Goal: Task Accomplishment & Management: Manage account settings

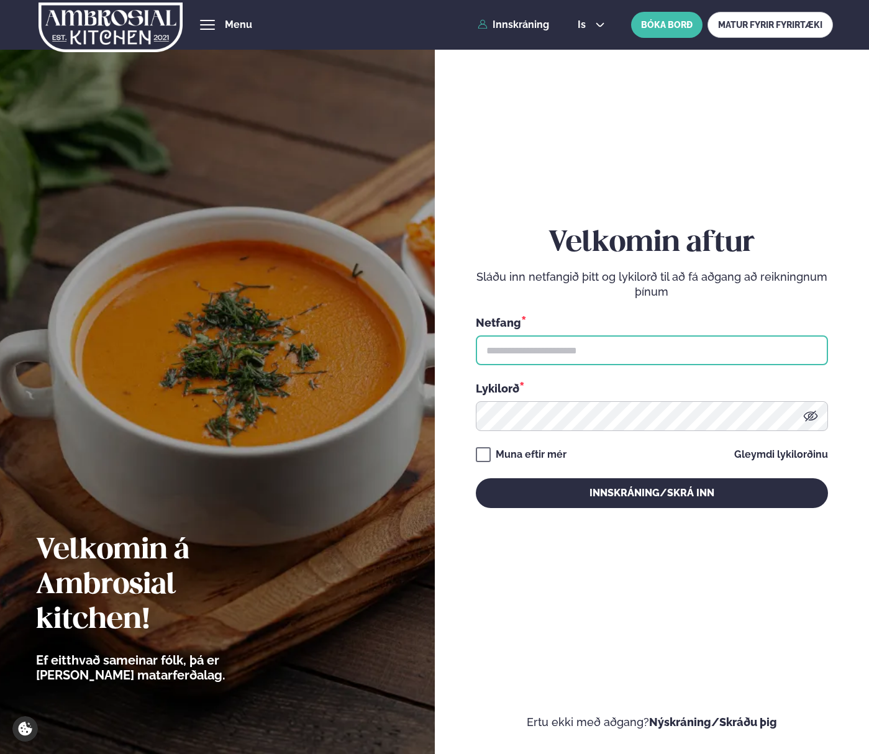
click at [518, 357] on input "text" at bounding box center [652, 351] width 352 height 30
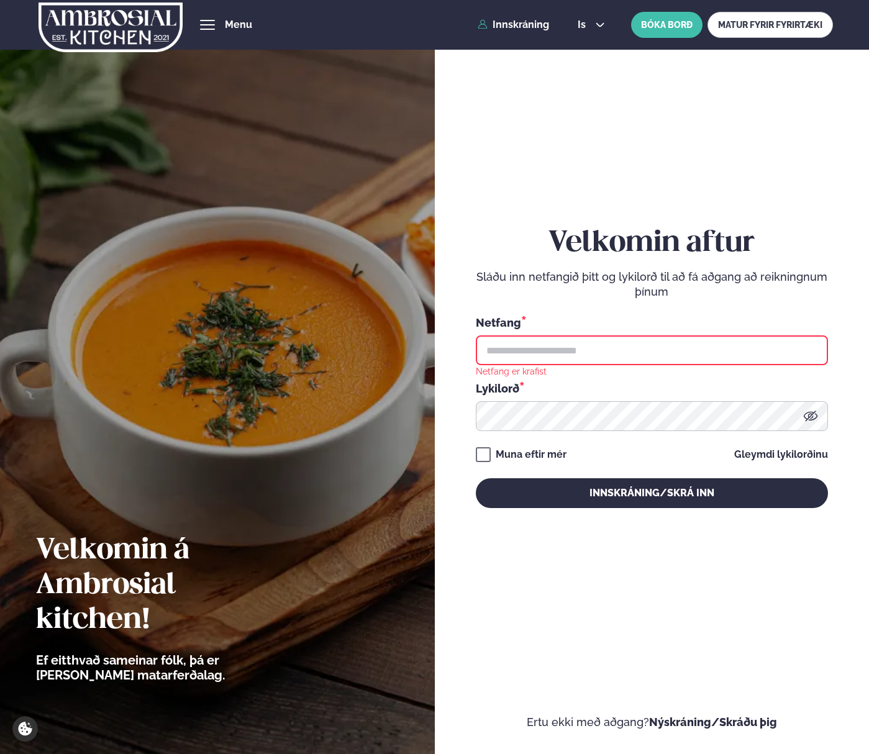
click at [754, 350] on input "text" at bounding box center [652, 351] width 352 height 30
type input "**********"
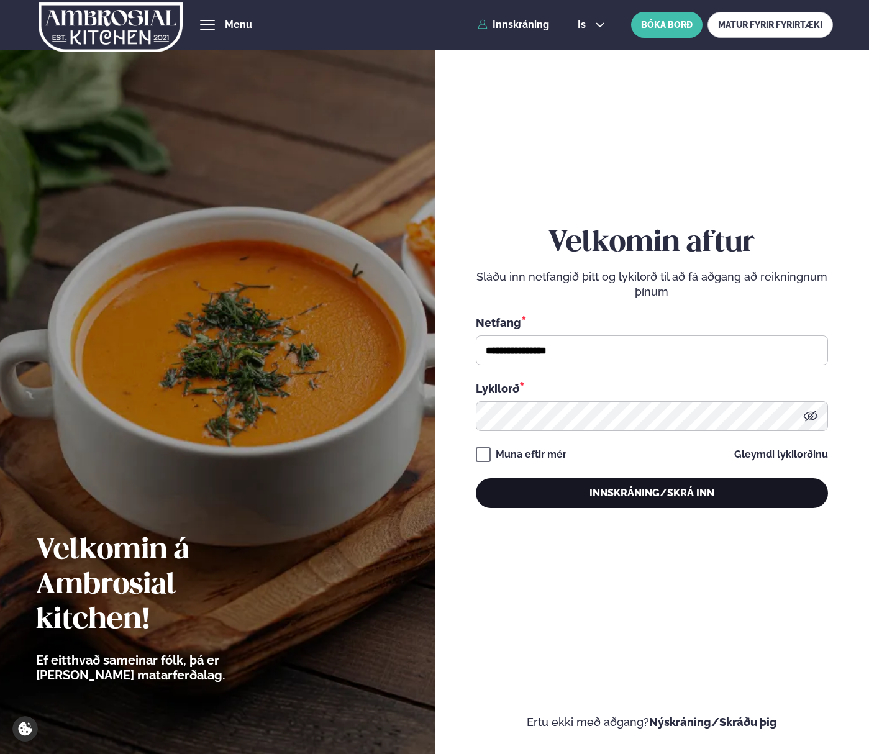
click at [661, 500] on button "Innskráning/Skrá inn" at bounding box center [652, 494] width 352 height 30
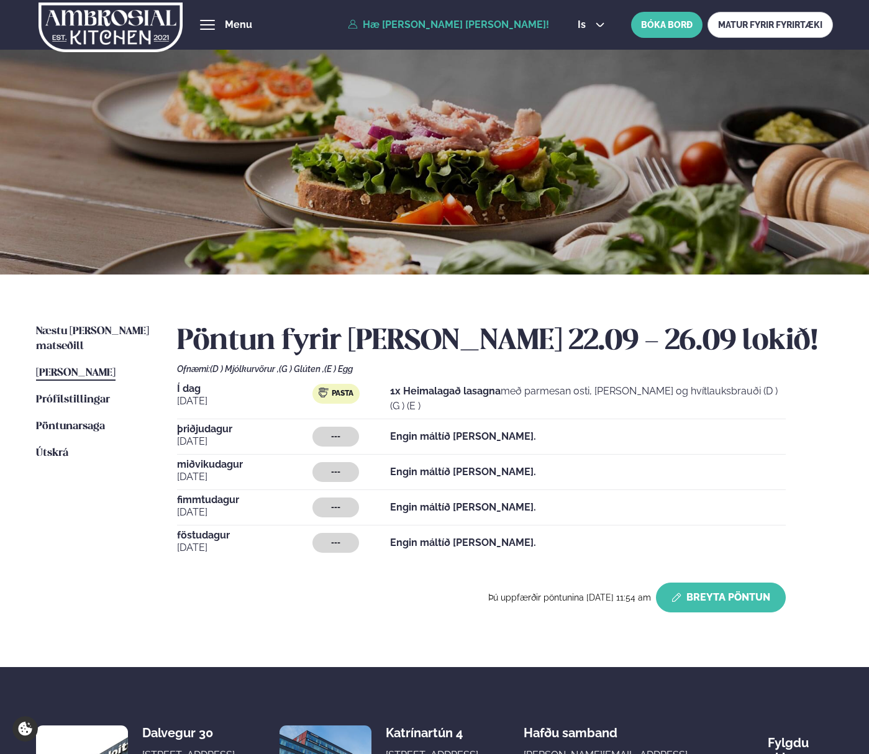
click at [707, 602] on button "Breyta Pöntun" at bounding box center [721, 598] width 130 height 30
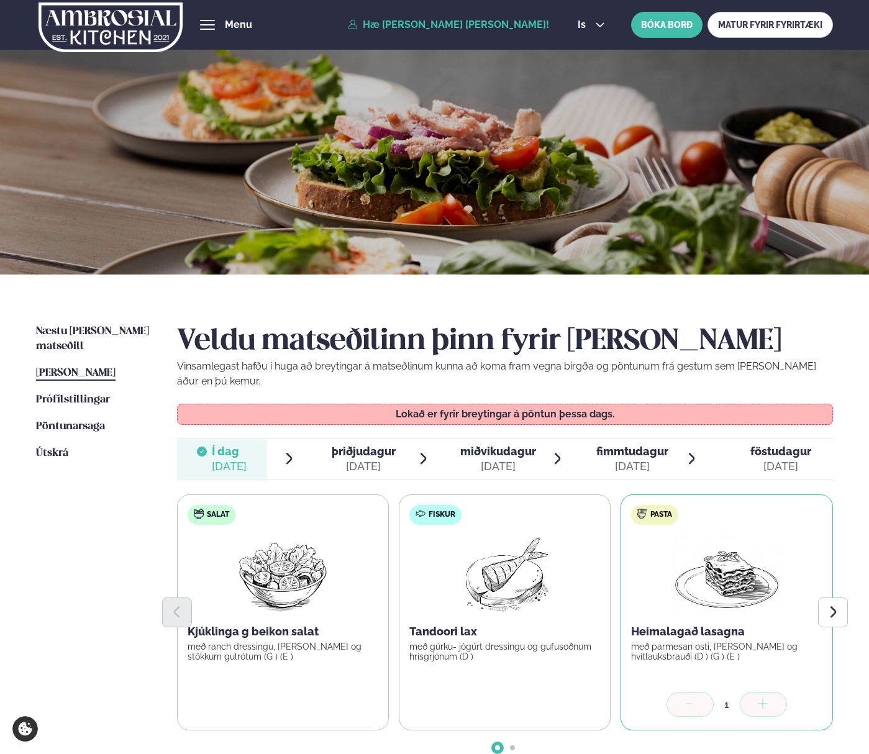
click at [362, 462] on div "[DATE]" at bounding box center [364, 466] width 64 height 15
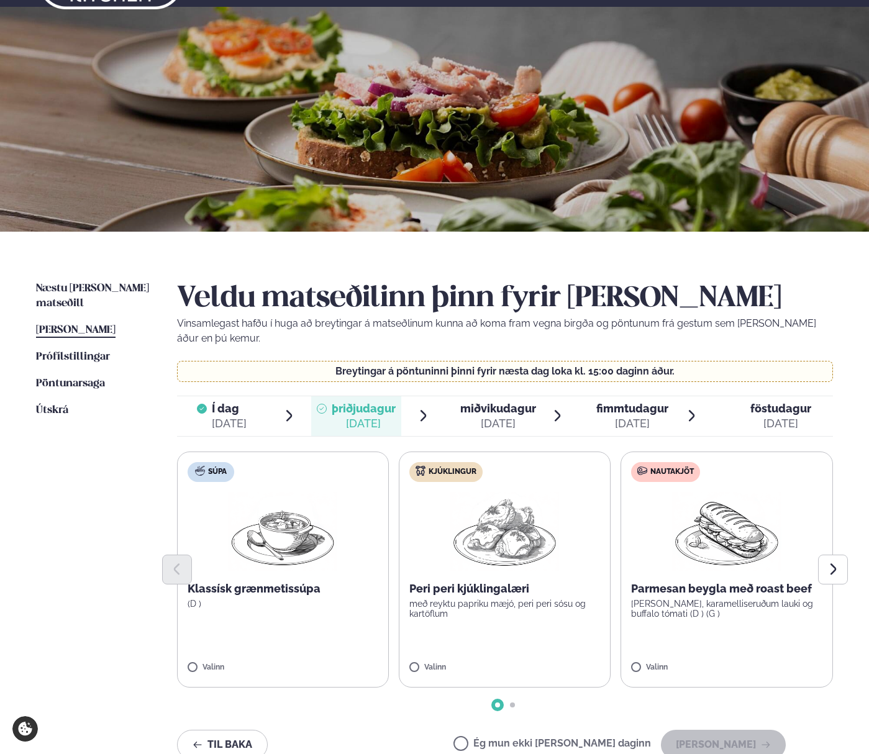
scroll to position [52, 0]
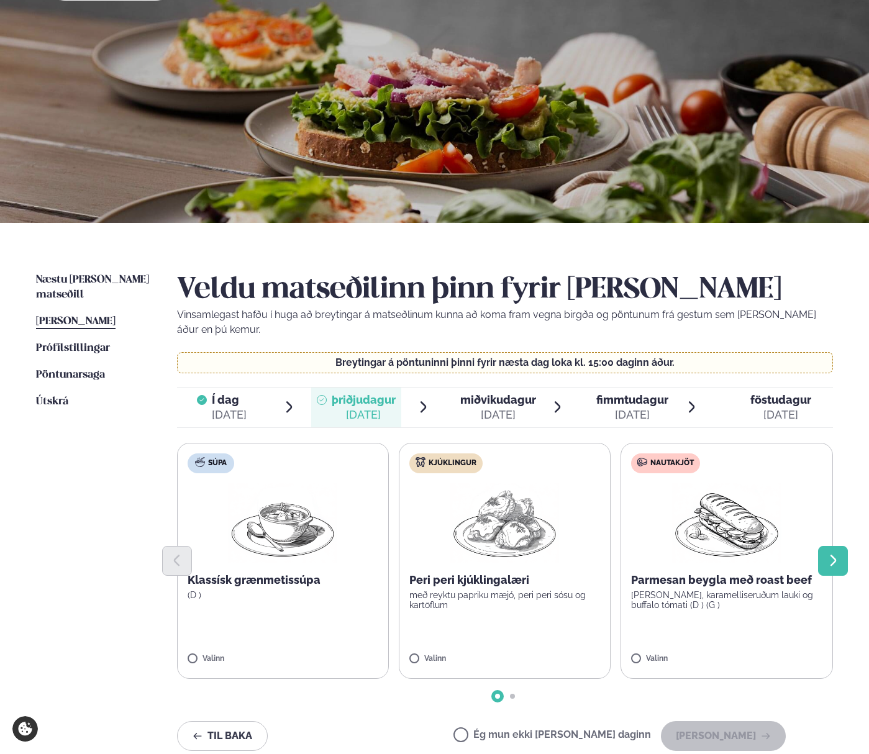
click at [835, 556] on icon "Next slide" at bounding box center [834, 561] width 15 height 15
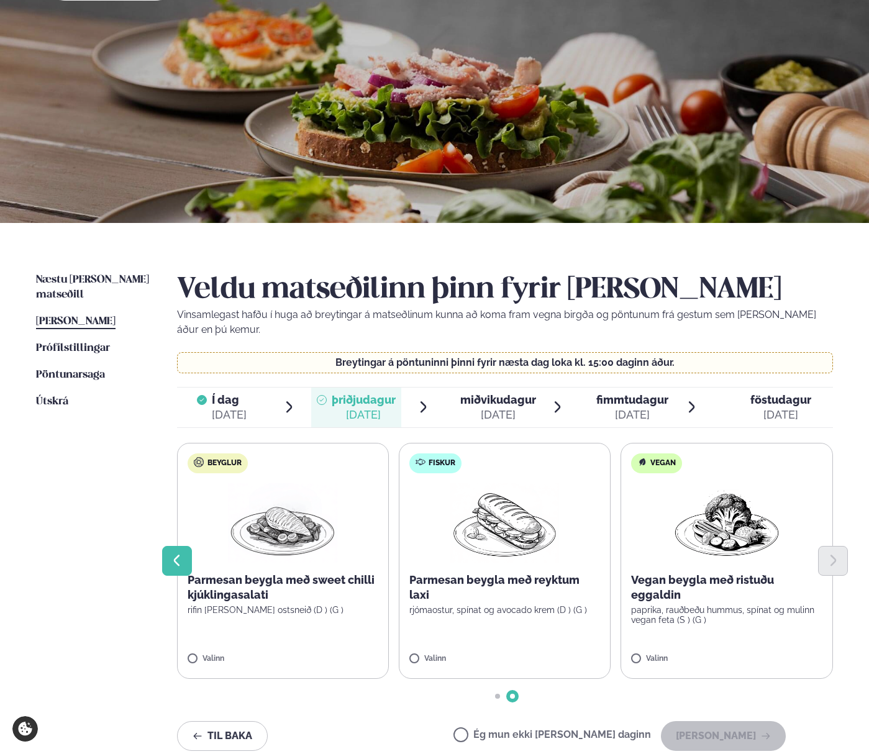
click at [173, 564] on icon "Previous slide" at bounding box center [177, 561] width 15 height 15
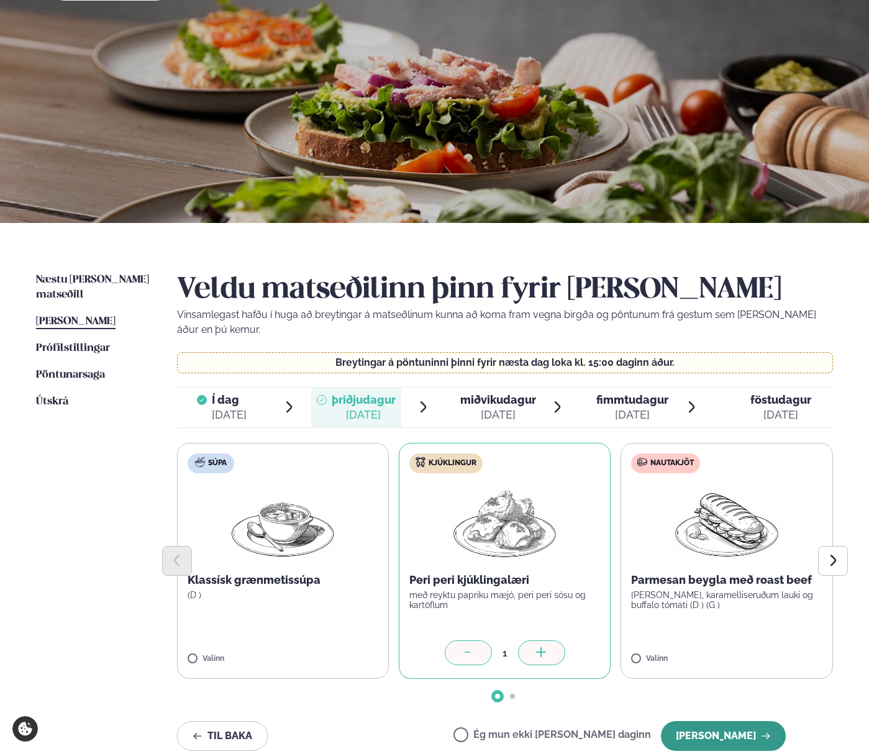
click at [725, 736] on button "[PERSON_NAME]" at bounding box center [723, 736] width 125 height 30
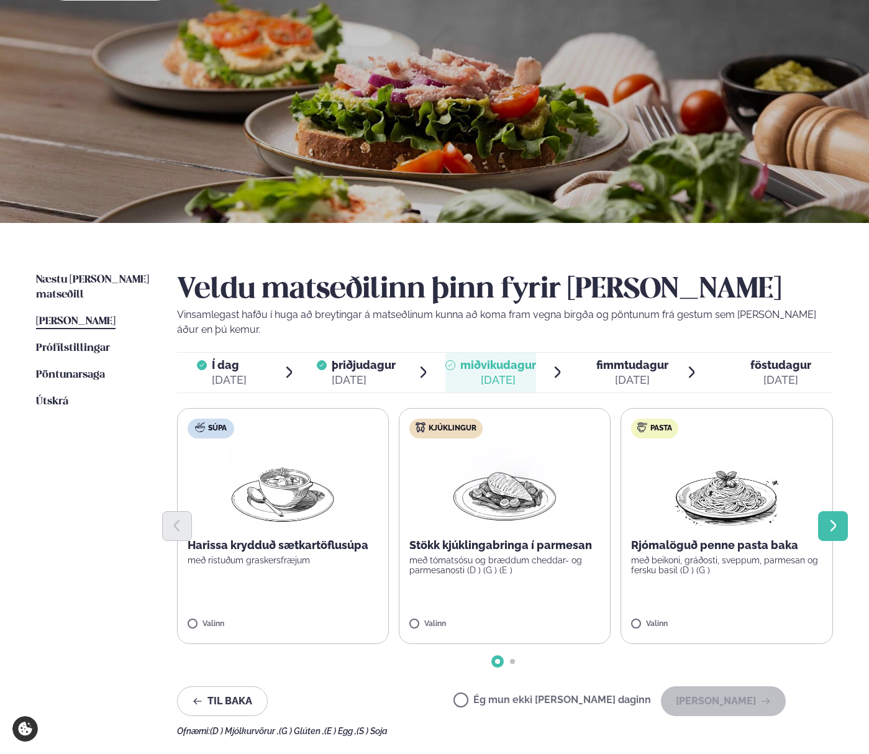
click at [833, 529] on icon "Next slide" at bounding box center [834, 527] width 6 height 12
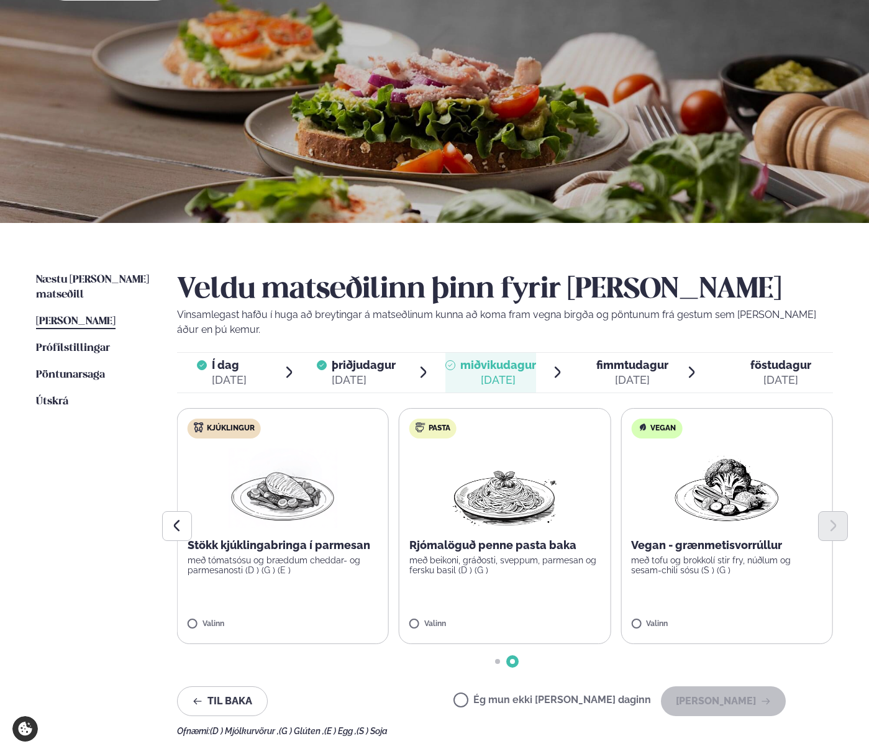
click at [533, 700] on label "Ég mun ekki [PERSON_NAME] daginn" at bounding box center [553, 701] width 198 height 13
click at [702, 708] on button "[PERSON_NAME]" at bounding box center [723, 702] width 125 height 30
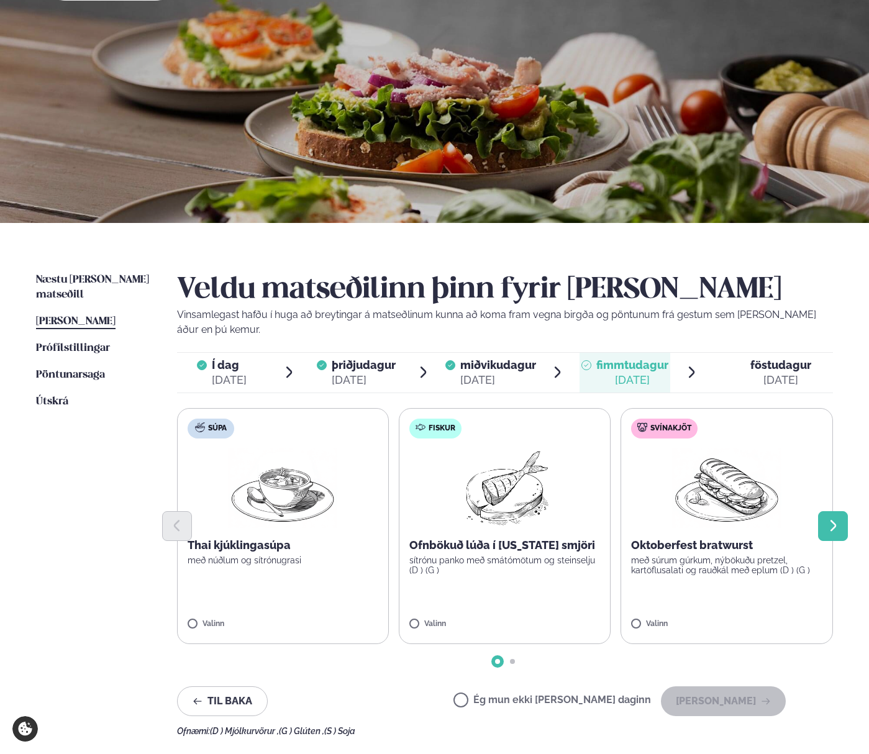
click at [830, 533] on icon "Next slide" at bounding box center [834, 526] width 15 height 15
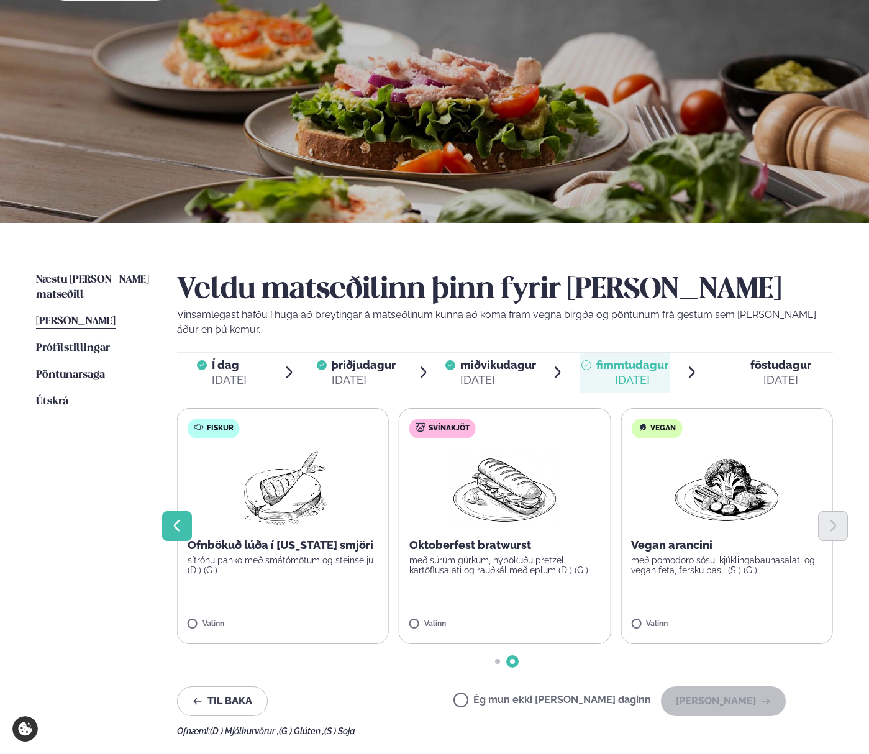
click at [176, 524] on icon "Previous slide" at bounding box center [177, 527] width 6 height 12
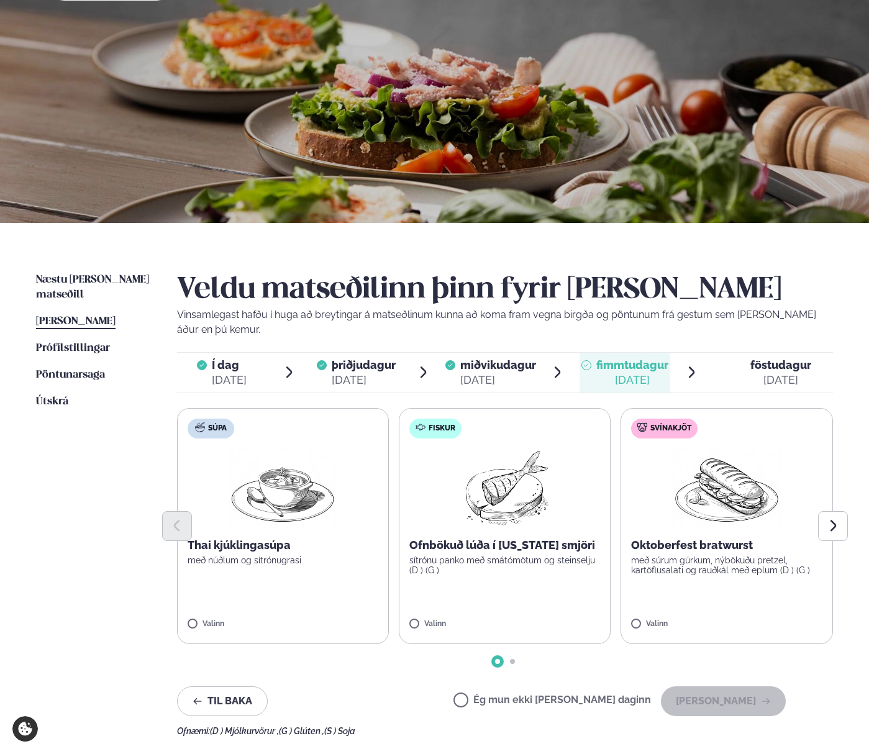
click at [501, 700] on label "Ég mun ekki [PERSON_NAME] daginn" at bounding box center [553, 701] width 198 height 13
click at [703, 699] on button "[PERSON_NAME]" at bounding box center [723, 702] width 125 height 30
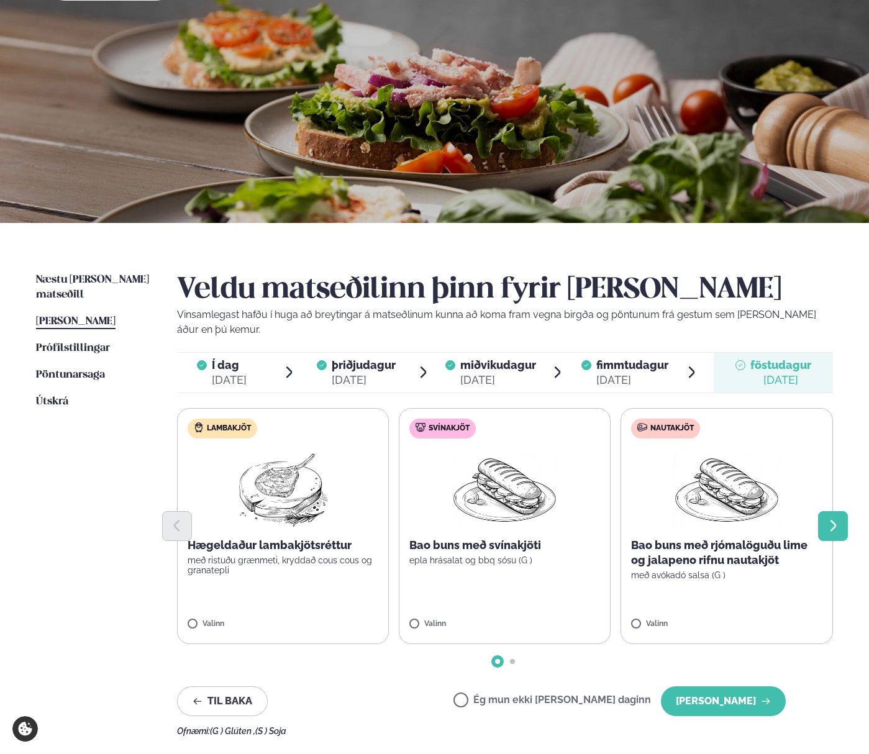
click at [830, 528] on icon "Next slide" at bounding box center [834, 526] width 15 height 15
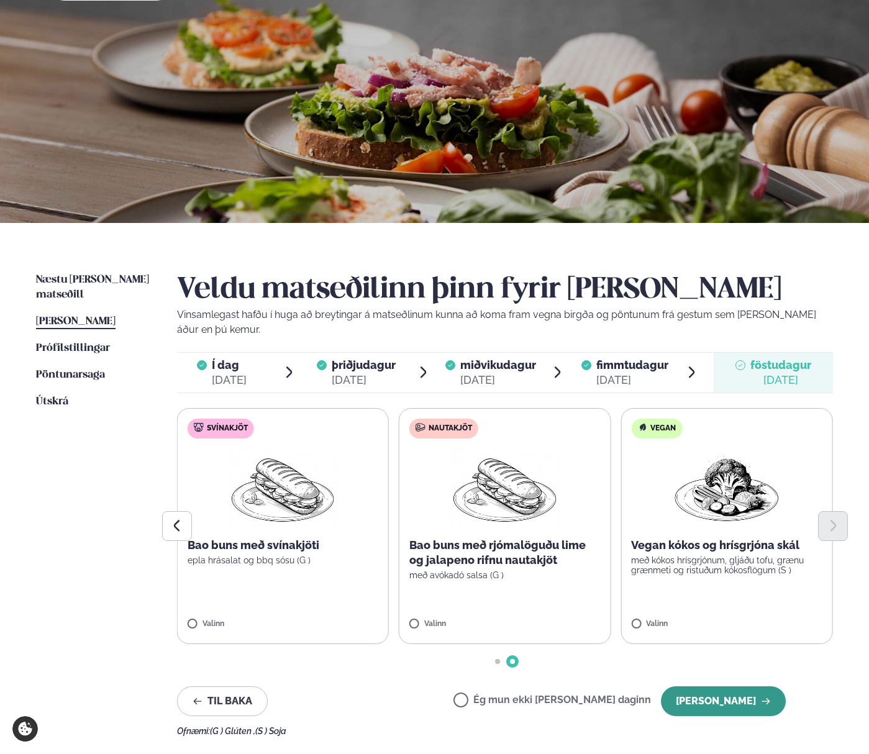
click at [720, 704] on button "[PERSON_NAME]" at bounding box center [723, 702] width 125 height 30
